Goal: Task Accomplishment & Management: Manage account settings

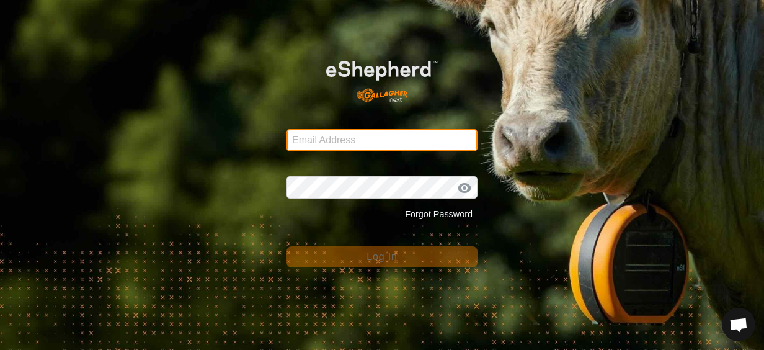
type input "[EMAIL_ADDRESS][DOMAIN_NAME]"
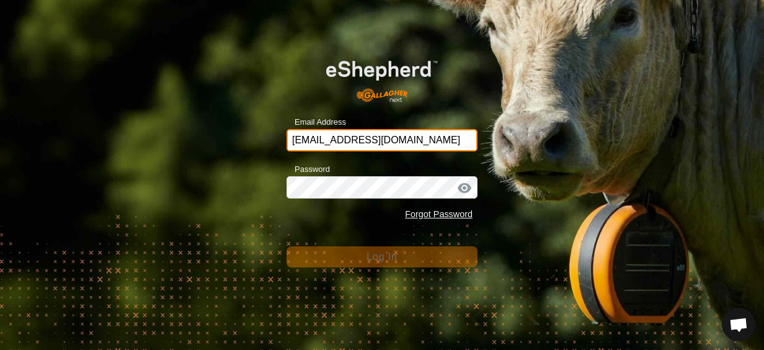
click at [450, 133] on input "[EMAIL_ADDRESS][DOMAIN_NAME]" at bounding box center [382, 140] width 191 height 22
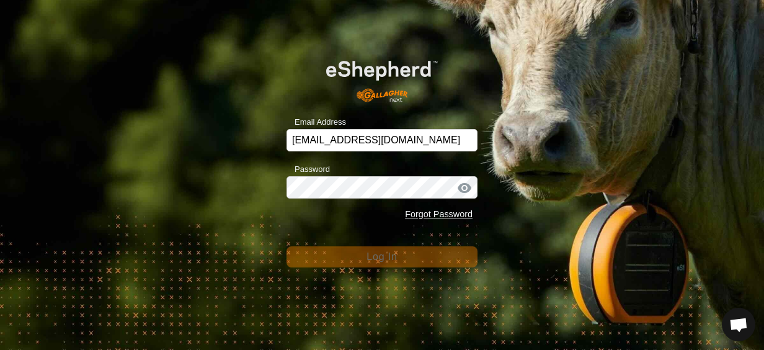
click at [506, 249] on div "Email Address [EMAIL_ADDRESS][DOMAIN_NAME] Password Forgot Password Log In" at bounding box center [382, 175] width 764 height 350
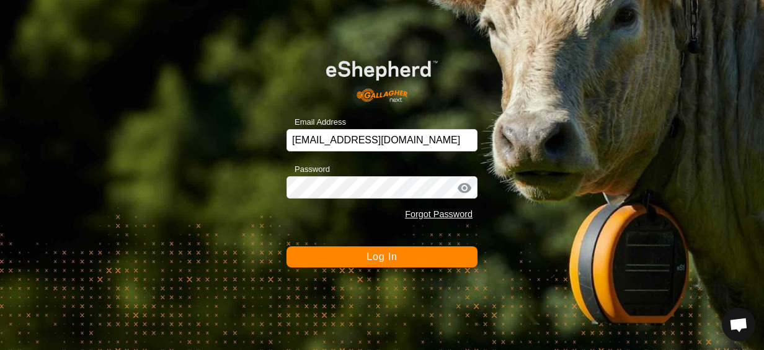
click at [393, 253] on span "Log In" at bounding box center [382, 256] width 30 height 11
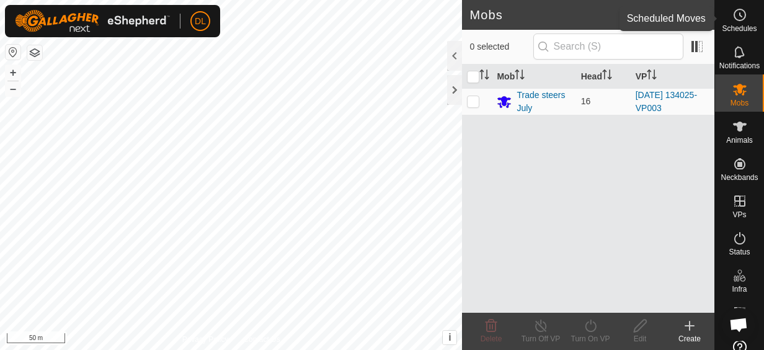
click at [733, 21] on icon at bounding box center [740, 14] width 15 height 15
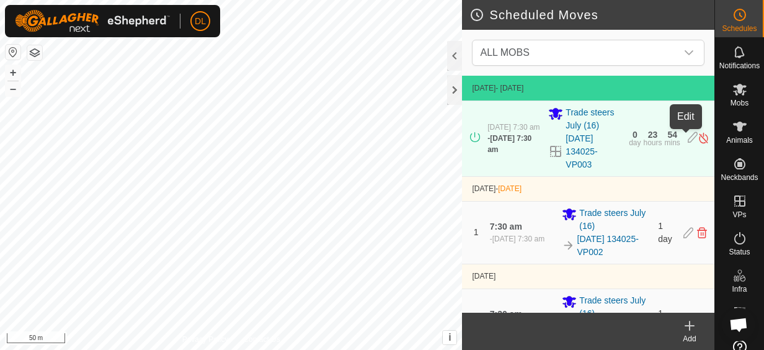
click at [688, 136] on icon at bounding box center [693, 138] width 10 height 13
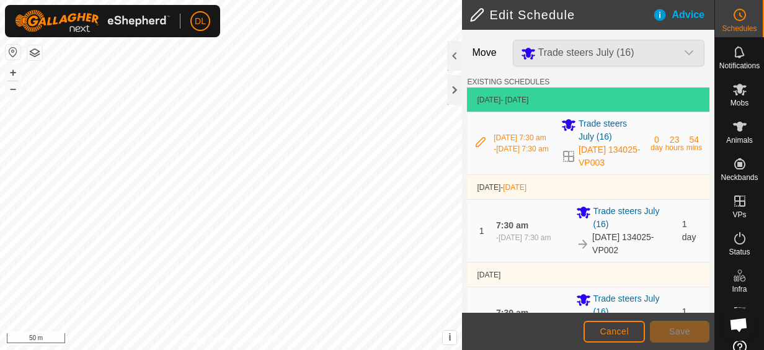
click at [481, 140] on icon at bounding box center [481, 142] width 10 height 10
click at [551, 233] on div "- [DATE] 7:30 am" at bounding box center [523, 237] width 55 height 11
click at [615, 218] on span "Trade steers July (16)" at bounding box center [634, 218] width 81 height 26
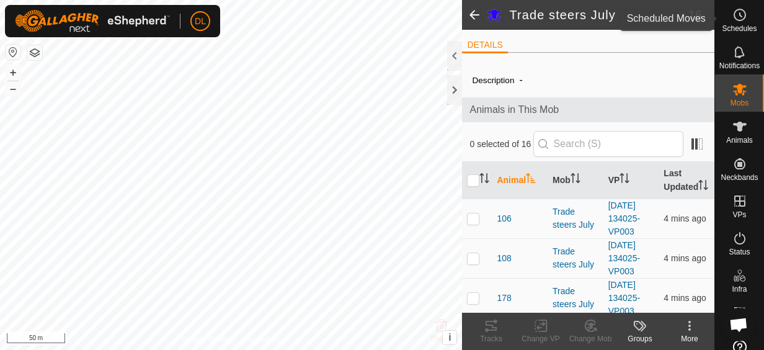
click at [735, 17] on circle at bounding box center [740, 14] width 11 height 11
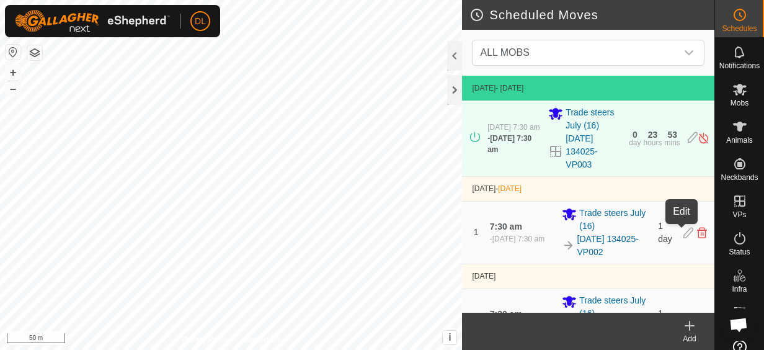
click at [684, 230] on icon at bounding box center [689, 232] width 10 height 11
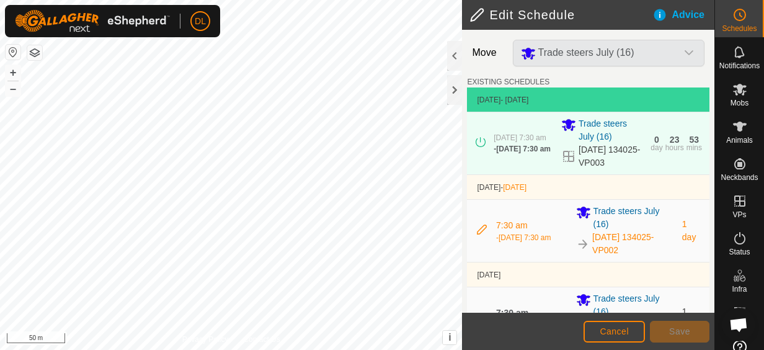
click at [482, 225] on icon at bounding box center [482, 230] width 10 height 10
click at [513, 220] on span "7:30 am" at bounding box center [512, 225] width 32 height 10
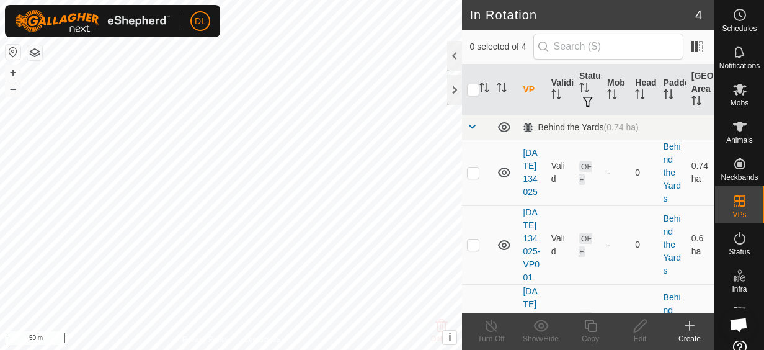
checkbox input "true"
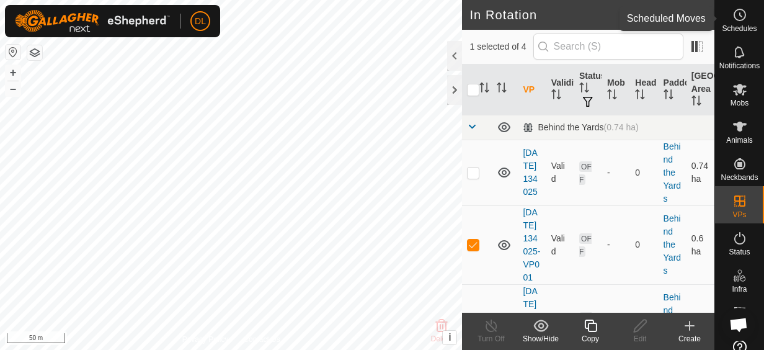
click at [736, 12] on icon at bounding box center [740, 14] width 15 height 15
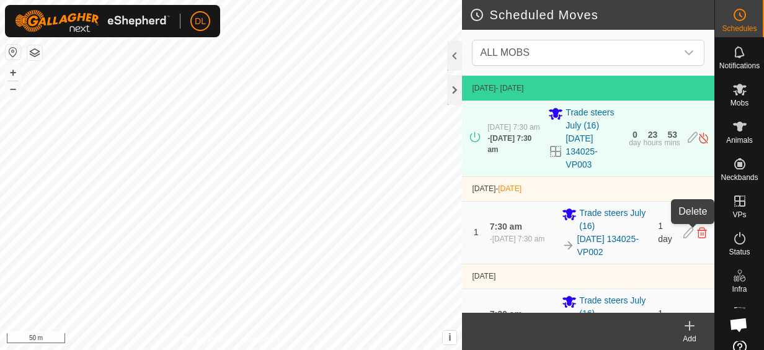
click at [697, 236] on icon at bounding box center [702, 232] width 10 height 11
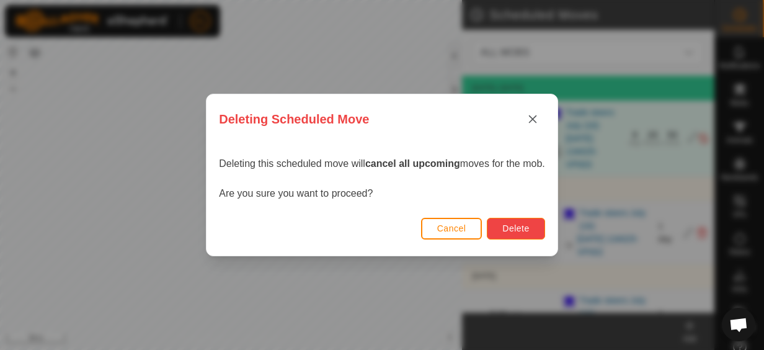
click at [519, 228] on span "Delete" at bounding box center [516, 228] width 27 height 10
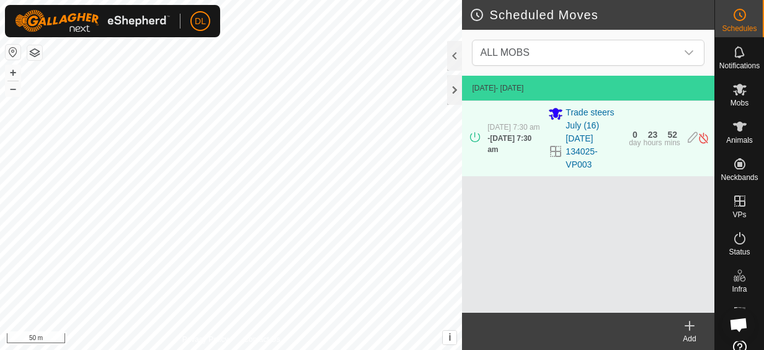
click at [693, 326] on icon at bounding box center [690, 326] width 9 height 0
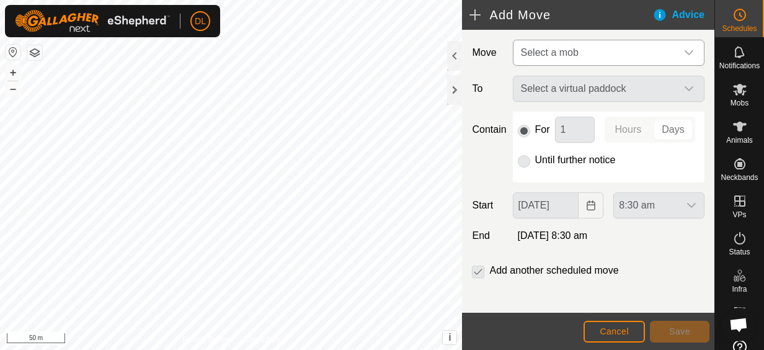
click at [545, 51] on span "Select a mob" at bounding box center [550, 52] width 58 height 11
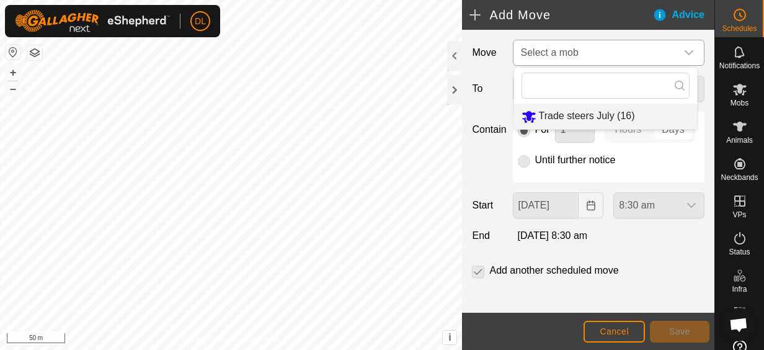
click at [571, 112] on li "Trade steers July (16)" at bounding box center [605, 116] width 183 height 25
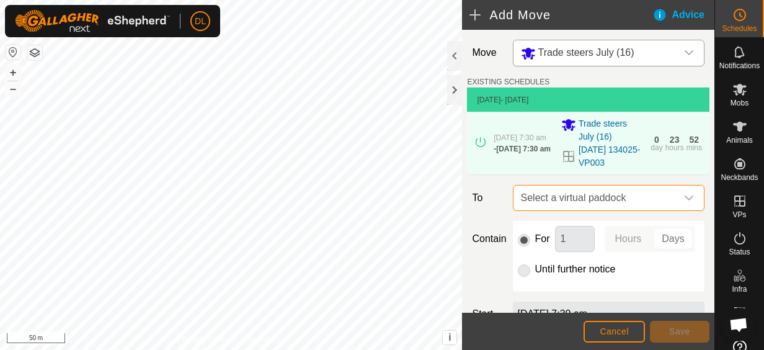
click at [556, 197] on span "Select a virtual paddock" at bounding box center [596, 197] width 161 height 25
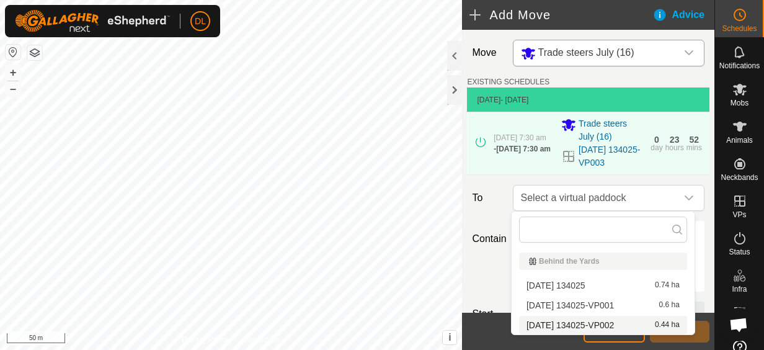
click at [574, 322] on li "[DATE] 134025-VP002 0.44 ha" at bounding box center [603, 325] width 168 height 19
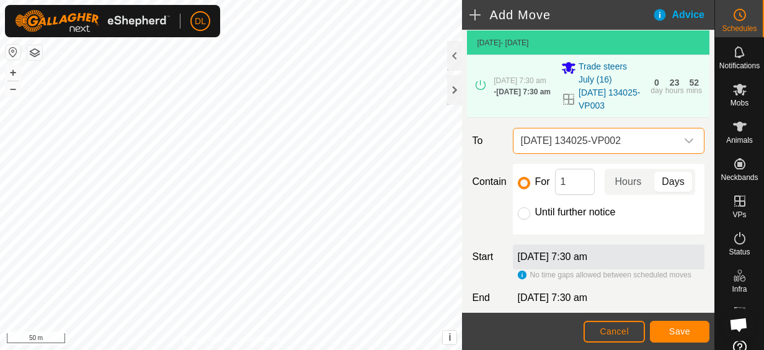
scroll to position [62, 0]
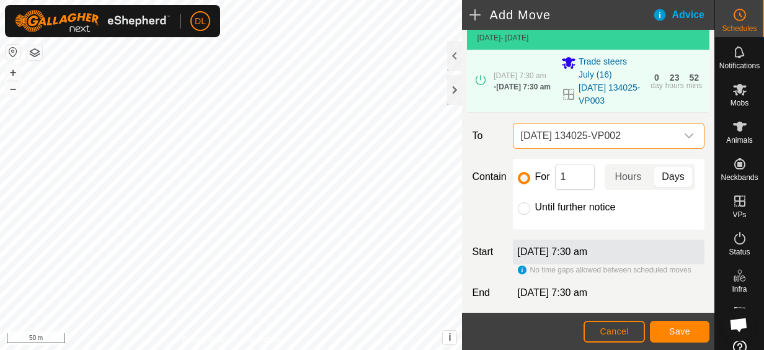
click at [582, 257] on label "[DATE] 7:30 am" at bounding box center [553, 251] width 70 height 11
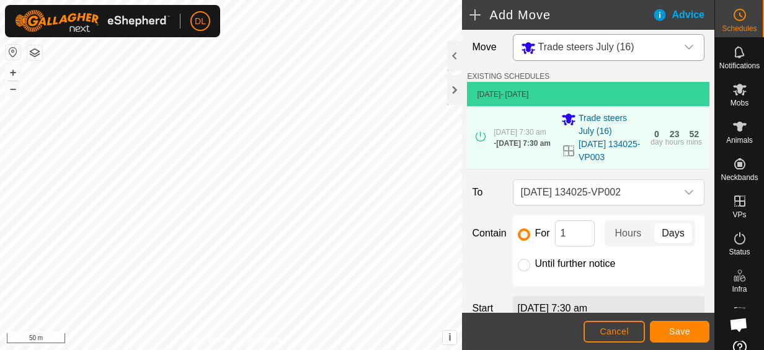
scroll to position [0, 0]
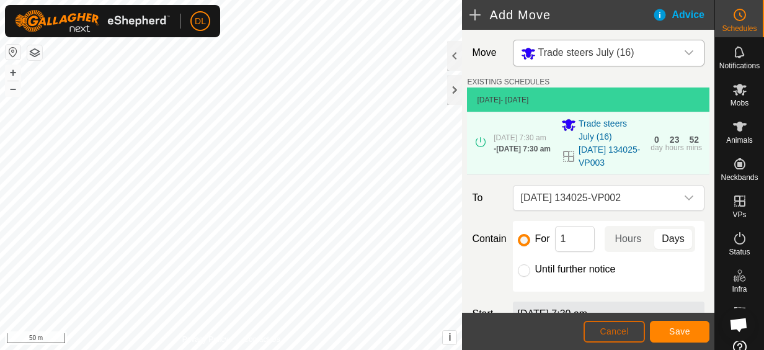
click at [621, 333] on span "Cancel" at bounding box center [614, 331] width 29 height 10
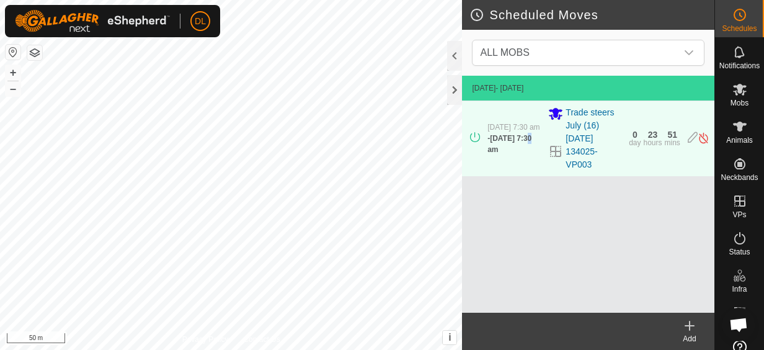
click at [497, 144] on span "[DATE] 7:30 am" at bounding box center [510, 144] width 44 height 20
drag, startPoint x: 497, startPoint y: 144, endPoint x: 472, endPoint y: 130, distance: 28.3
click at [472, 132] on icon at bounding box center [475, 137] width 10 height 10
click at [572, 153] on link "[DATE] 134025-VP003" at bounding box center [594, 151] width 56 height 39
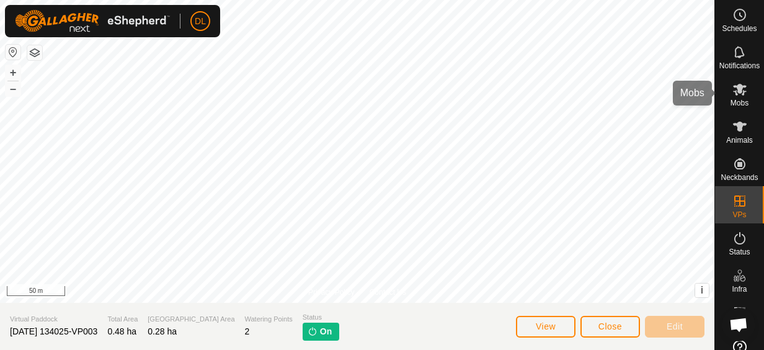
click at [741, 95] on icon at bounding box center [740, 89] width 15 height 15
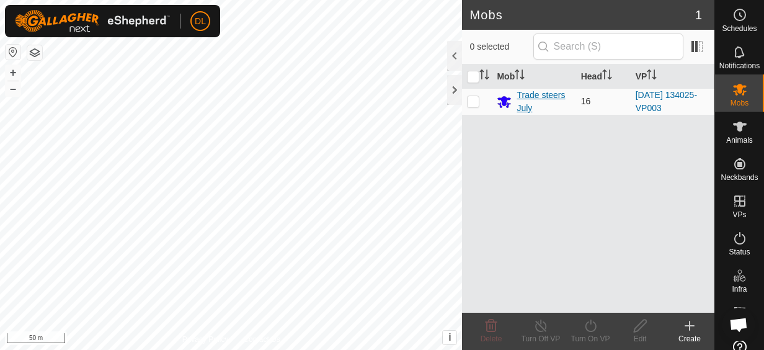
click at [528, 96] on div "Trade steers July" at bounding box center [544, 102] width 54 height 26
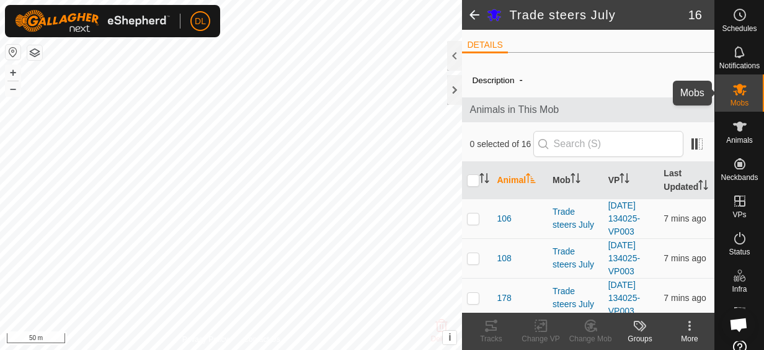
click at [733, 89] on icon at bounding box center [740, 90] width 14 height 12
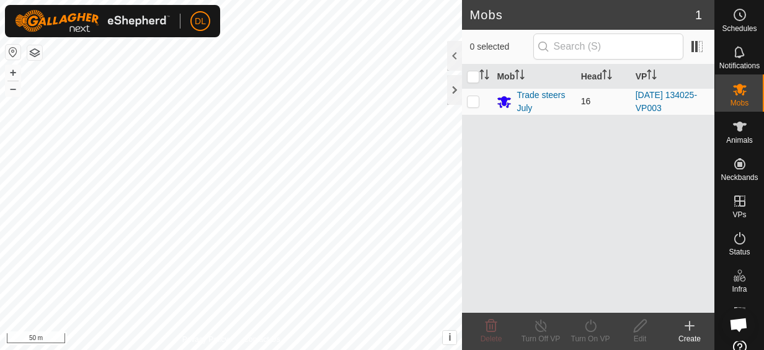
click at [476, 104] on p-checkbox at bounding box center [473, 101] width 12 height 10
checkbox input "true"
click at [593, 330] on icon at bounding box center [590, 326] width 11 height 12
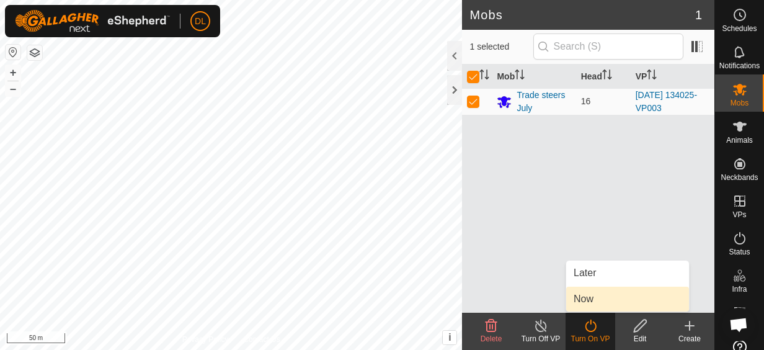
click at [584, 300] on link "Now" at bounding box center [627, 299] width 123 height 25
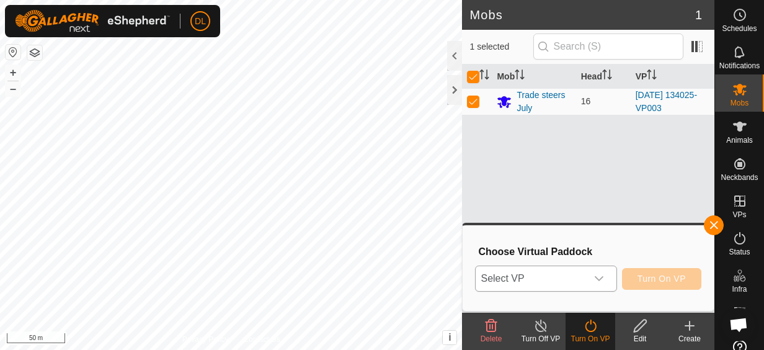
click at [601, 280] on icon "dropdown trigger" at bounding box center [599, 278] width 9 height 5
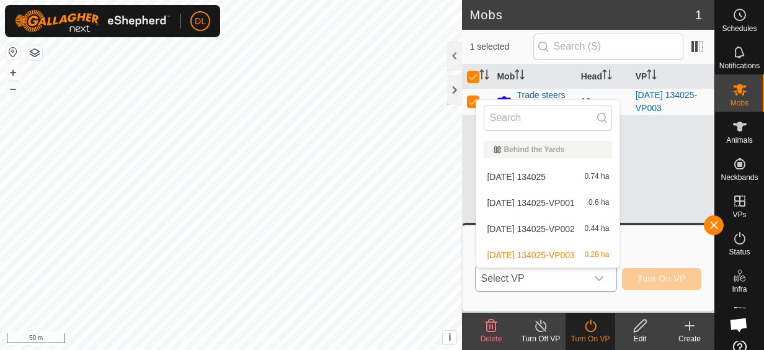
click at [592, 228] on li "[DATE] 134025-VP002 0.44 ha" at bounding box center [547, 229] width 143 height 25
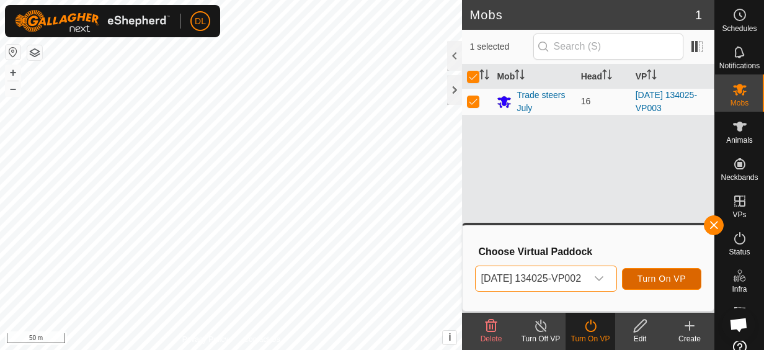
click at [658, 274] on span "Turn On VP" at bounding box center [662, 279] width 48 height 10
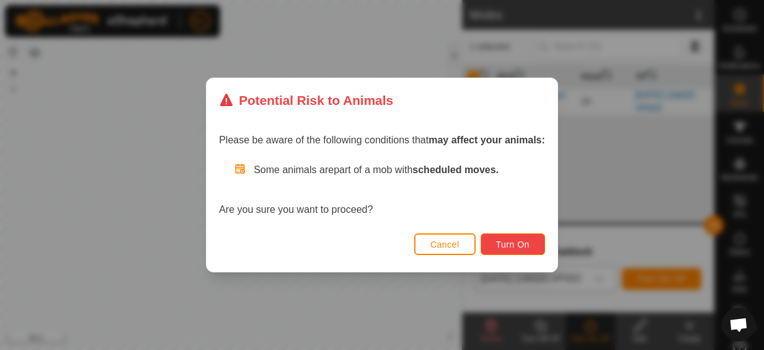
click at [498, 242] on span "Turn On" at bounding box center [513, 244] width 34 height 10
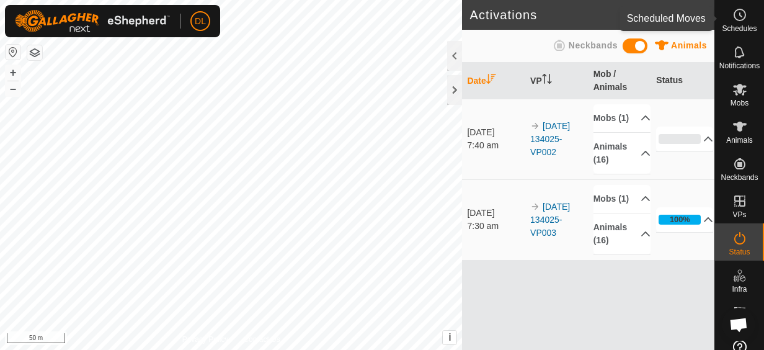
click at [722, 16] on div "Schedules" at bounding box center [739, 18] width 49 height 37
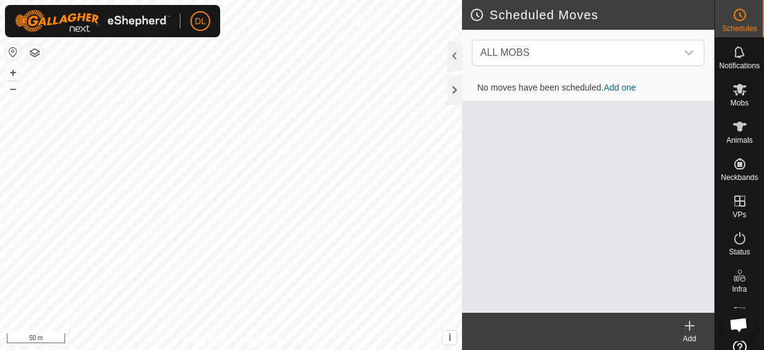
click at [691, 326] on icon at bounding box center [689, 325] width 15 height 15
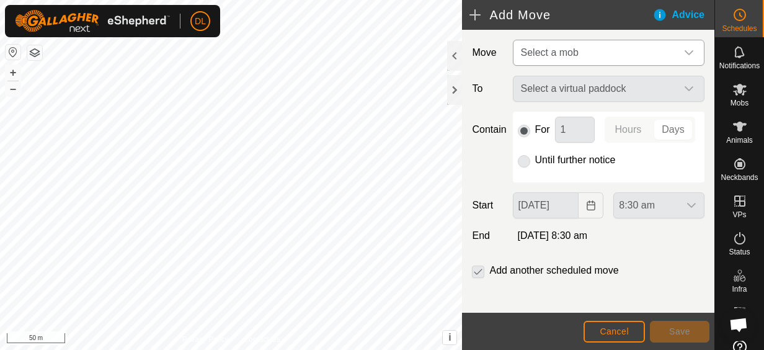
click at [576, 53] on span "Select a mob" at bounding box center [550, 52] width 58 height 11
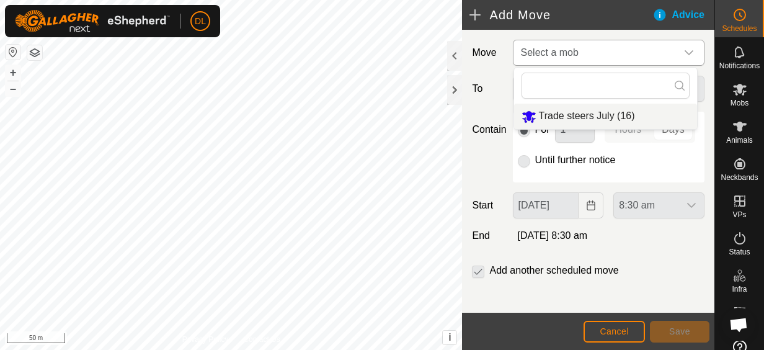
click at [582, 115] on li "Trade steers July (16)" at bounding box center [605, 116] width 183 height 25
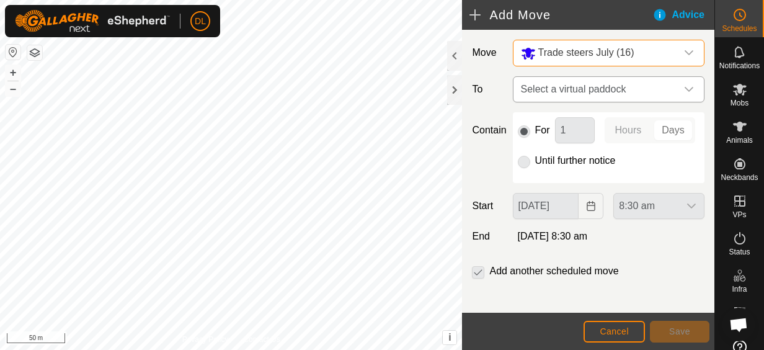
click at [560, 84] on span "Select a virtual paddock" at bounding box center [596, 89] width 161 height 25
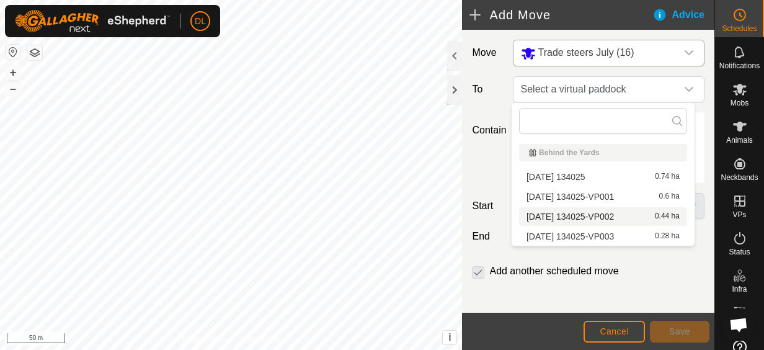
click at [576, 213] on li "[DATE] 134025-VP002 0.44 ha" at bounding box center [603, 216] width 168 height 19
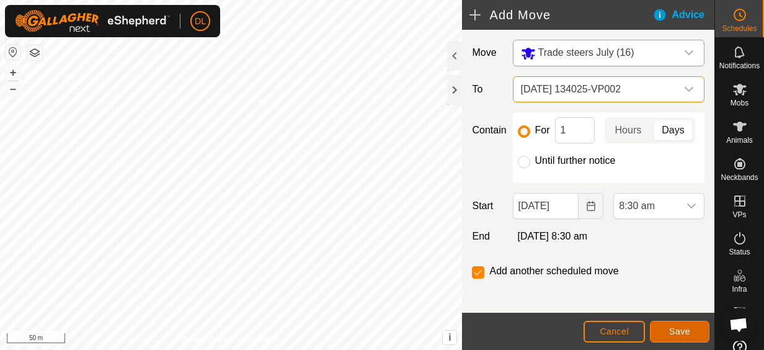
click at [670, 329] on span "Save" at bounding box center [679, 331] width 21 height 10
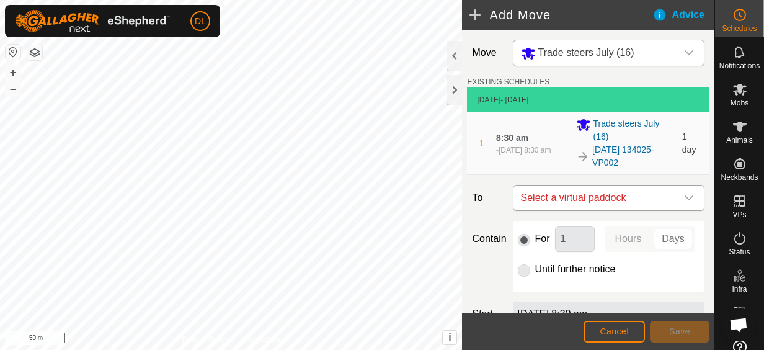
click at [684, 193] on icon "dropdown trigger" at bounding box center [689, 198] width 10 height 10
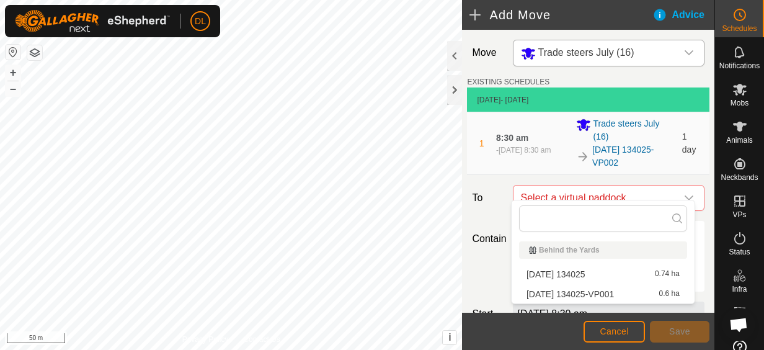
click at [626, 296] on li "[DATE] 134025-VP001 0.6 ha" at bounding box center [603, 294] width 168 height 19
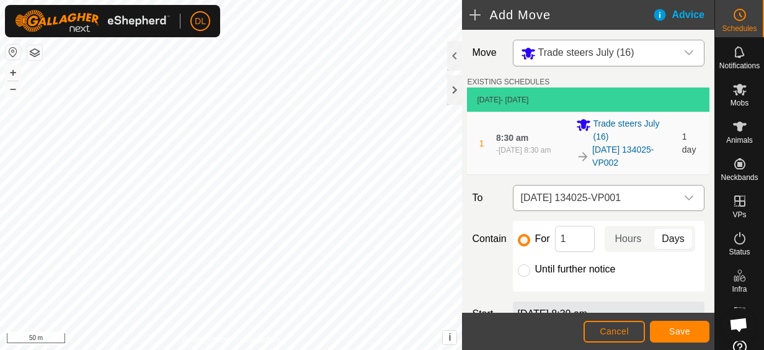
click at [687, 187] on div "dropdown trigger" at bounding box center [689, 197] width 25 height 25
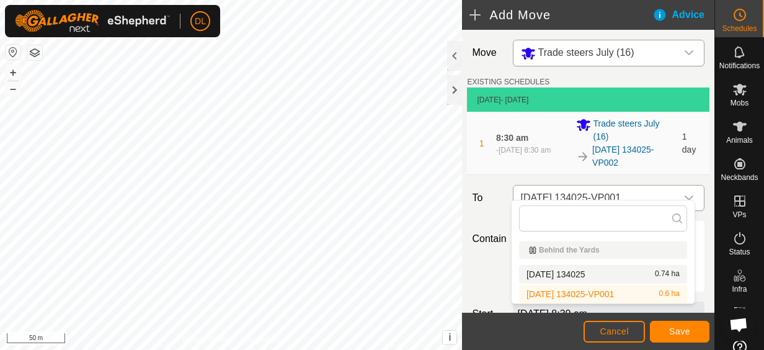
click at [684, 193] on icon "dropdown trigger" at bounding box center [689, 198] width 10 height 10
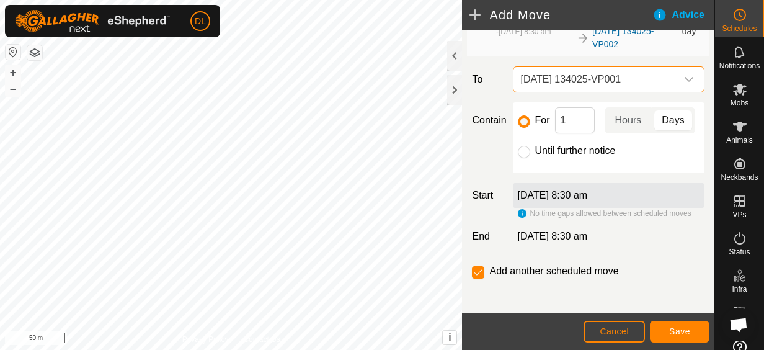
scroll to position [124, 0]
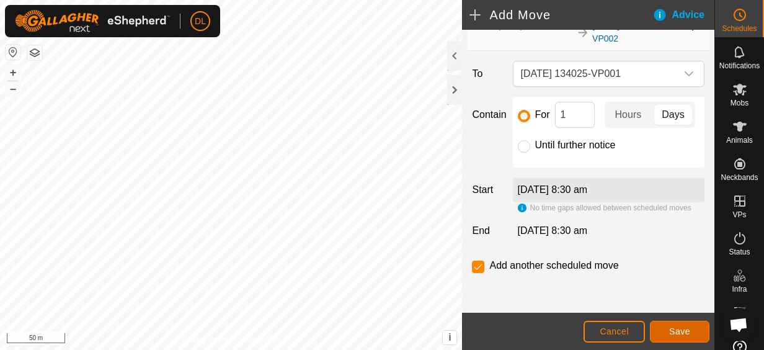
click at [690, 328] on button "Save" at bounding box center [680, 332] width 60 height 22
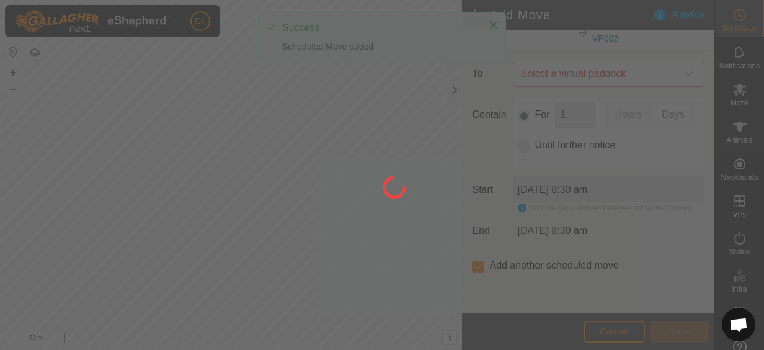
scroll to position [48, 0]
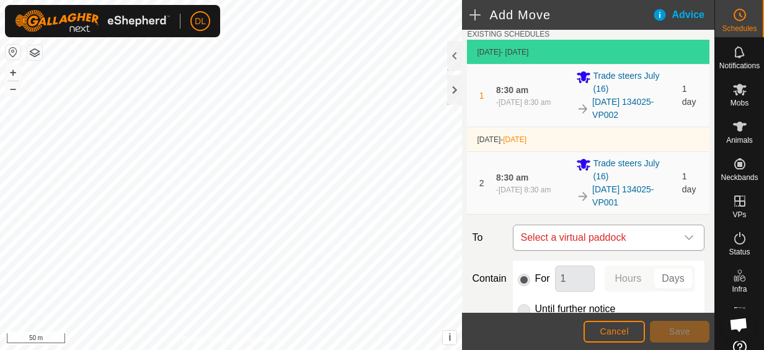
click at [684, 233] on icon "dropdown trigger" at bounding box center [689, 238] width 10 height 10
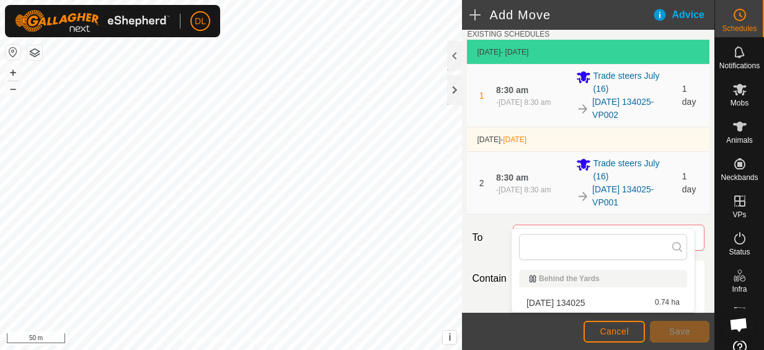
click at [663, 303] on li "[DATE] 134025 0.74 ha" at bounding box center [603, 302] width 168 height 19
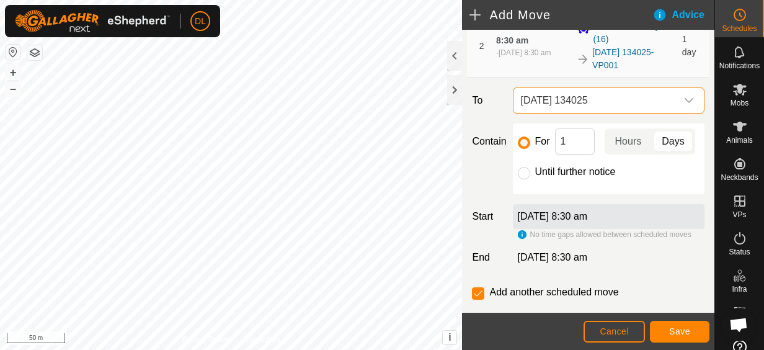
scroll to position [213, 0]
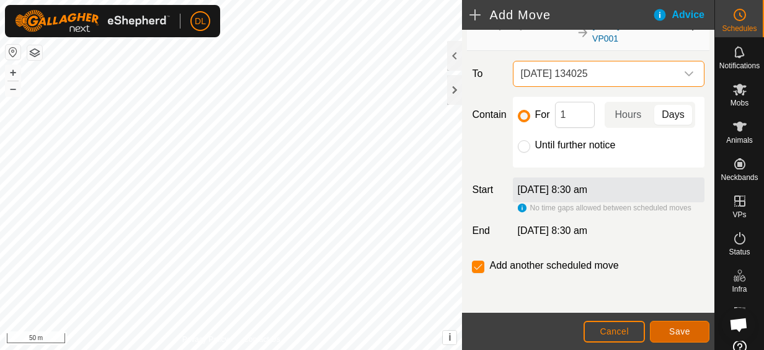
click at [676, 326] on span "Save" at bounding box center [679, 331] width 21 height 10
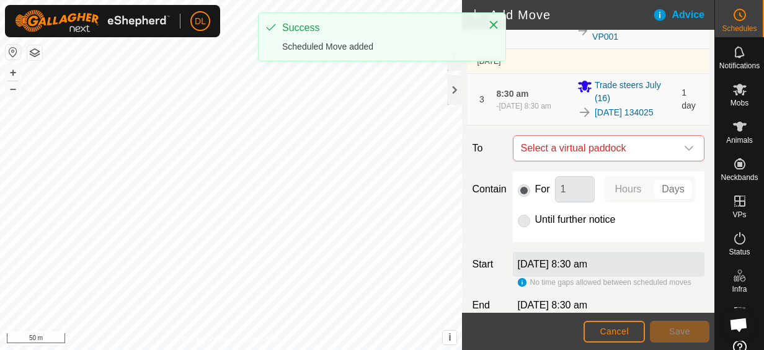
scroll to position [300, 0]
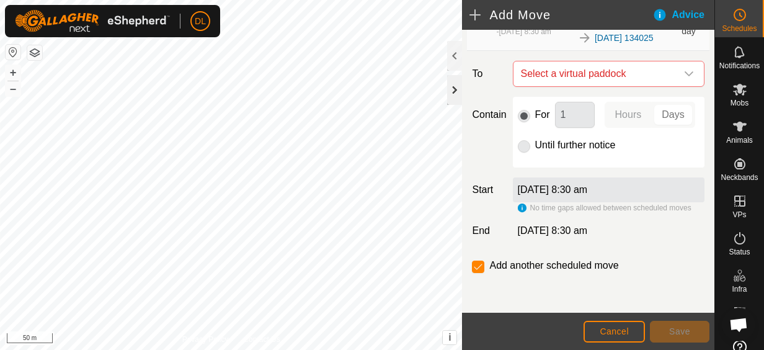
click at [454, 87] on div at bounding box center [454, 90] width 15 height 30
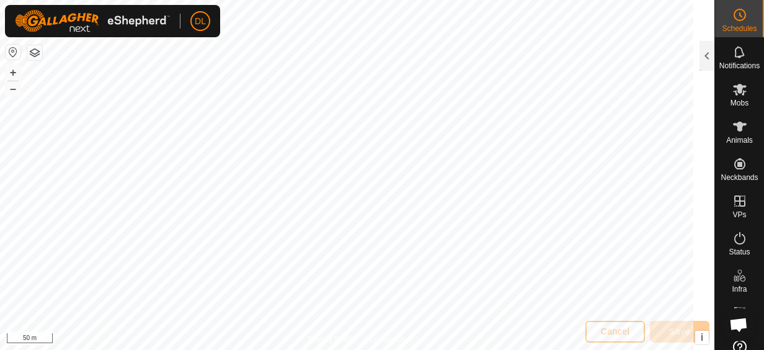
scroll to position [2066, 0]
